Goal: Transaction & Acquisition: Purchase product/service

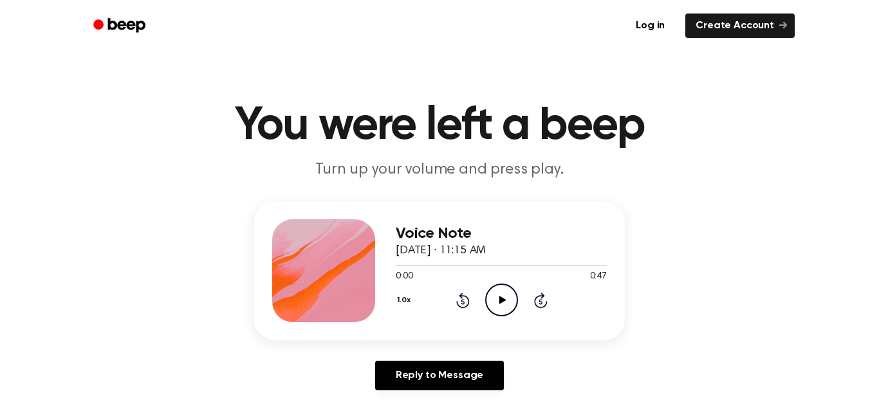
click at [501, 297] on icon "Play Audio" at bounding box center [501, 300] width 33 height 33
click at [542, 301] on icon "Skip 5 seconds" at bounding box center [541, 300] width 14 height 17
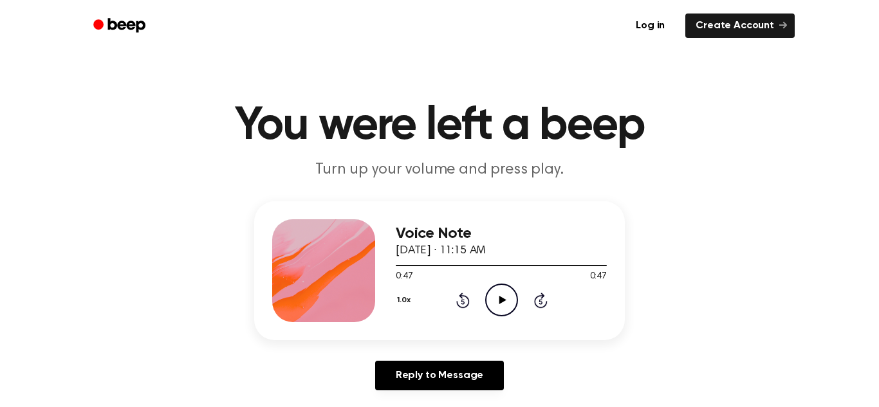
click at [542, 301] on icon "Skip 5 seconds" at bounding box center [541, 300] width 14 height 17
click at [463, 303] on icon "Rewind 5 seconds" at bounding box center [463, 300] width 14 height 17
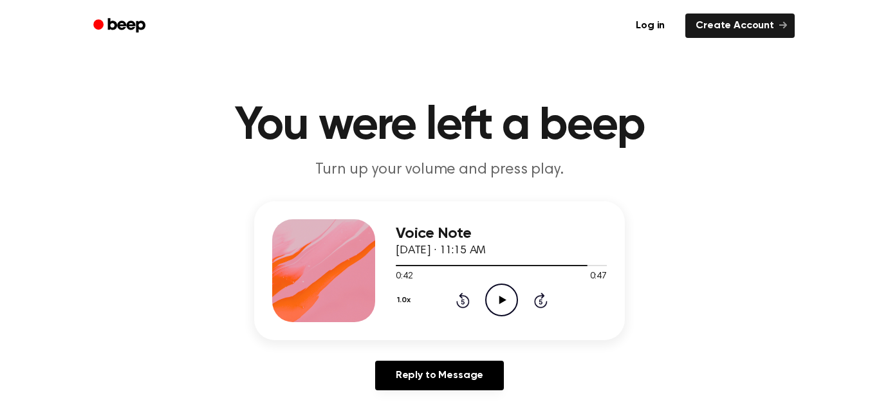
click at [463, 303] on icon "Rewind 5 seconds" at bounding box center [463, 300] width 14 height 17
click at [403, 300] on button "1.0x" at bounding box center [405, 301] width 19 height 22
click at [416, 354] on span "0.8x" at bounding box center [417, 355] width 16 height 14
click at [501, 301] on icon at bounding box center [502, 300] width 7 height 8
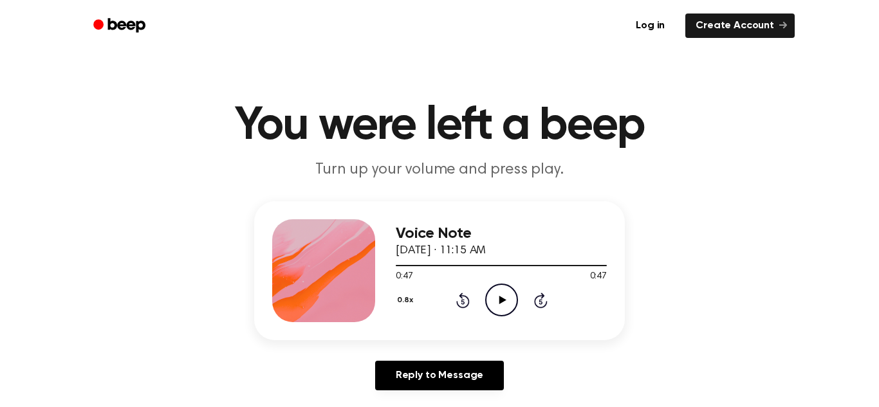
click at [501, 301] on icon at bounding box center [502, 300] width 7 height 8
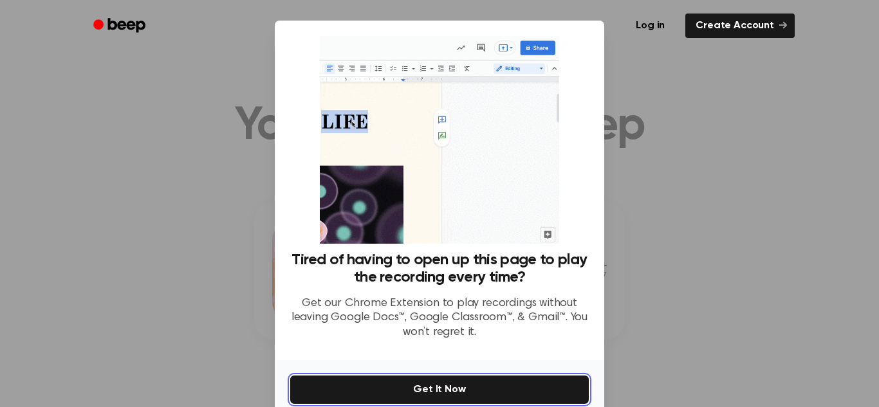
click at [435, 389] on button "Get It Now" at bounding box center [439, 390] width 299 height 28
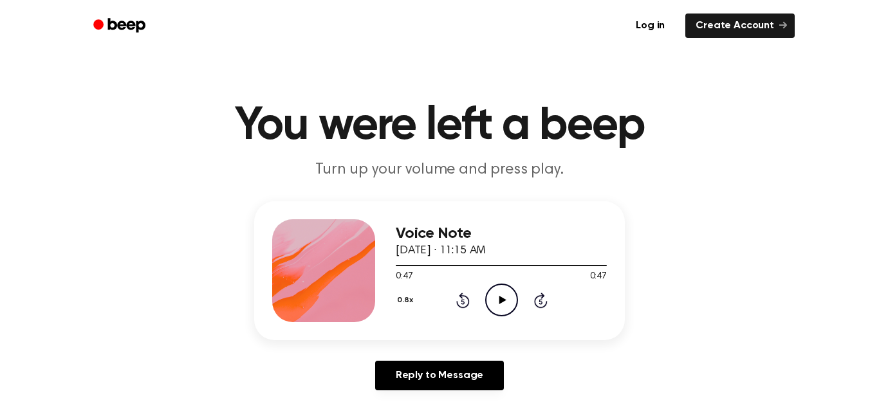
click at [502, 299] on icon at bounding box center [502, 300] width 7 height 8
click at [113, 23] on icon "Beep" at bounding box center [120, 25] width 55 height 19
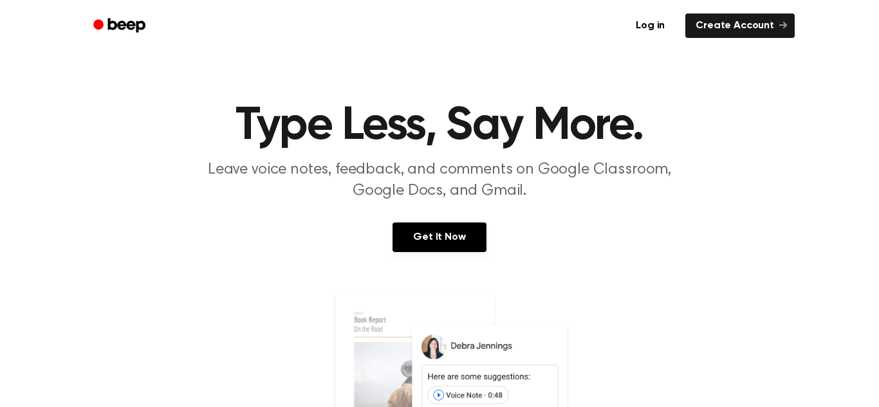
click at [113, 23] on icon "Beep" at bounding box center [120, 25] width 55 height 19
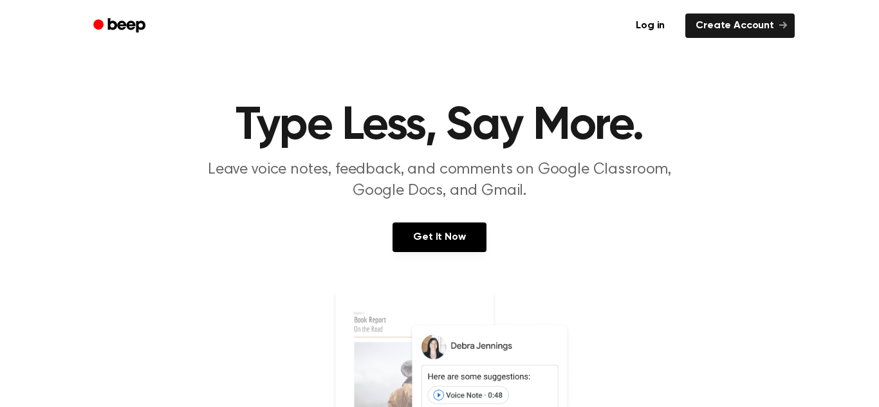
click at [98, 21] on circle "Beep" at bounding box center [98, 24] width 10 height 10
